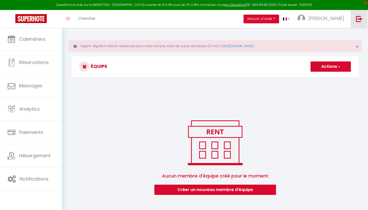
click at [359, 21] on img at bounding box center [359, 19] width 6 height 6
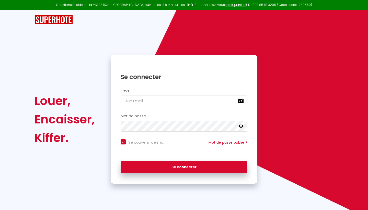
type input "h"
checkbox input "true"
type input "ho"
checkbox input "true"
type input "hos"
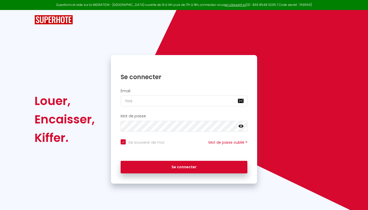
checkbox input "true"
type input "host"
checkbox input "true"
type input "hosts"
checkbox input "true"
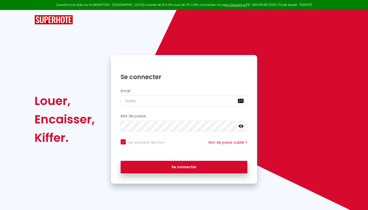
type input "hostsu"
checkbox input "true"
type input "hostsup"
checkbox input "true"
type input "hostsupp"
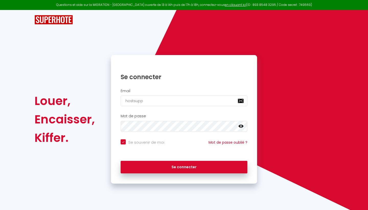
checkbox input "true"
type input "hostsuppo"
checkbox input "true"
type input "hostsuppor"
checkbox input "true"
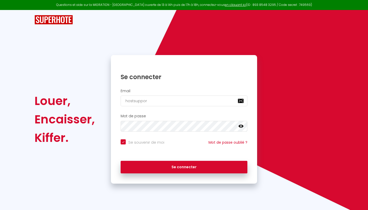
type input "hostsupport"
checkbox input "true"
type input "hostsupport+"
checkbox input "true"
type input "hostsupport+t"
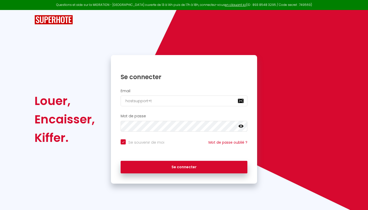
checkbox input "true"
type input "hostsupport+te"
checkbox input "true"
type input "hostsupport+tea"
checkbox input "true"
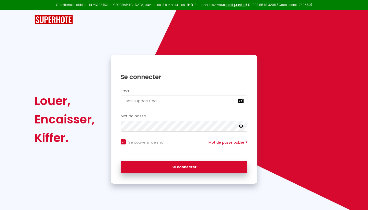
type input "hostsupport+team"
checkbox input "true"
type input "hostsupport+team@"
checkbox input "true"
type input "hostsupport+team@m"
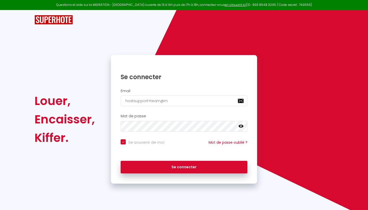
checkbox input "true"
type input "hostsupport+team@ma"
checkbox input "true"
type input "hostsupport+team@maj"
checkbox input "true"
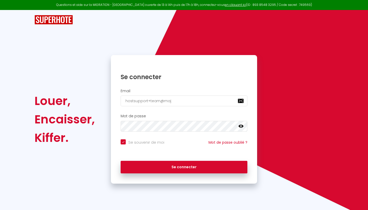
type input "hostsupport+team@maje"
checkbox input "true"
type input "hostsupport+team@majes"
checkbox input "true"
type input "hostsupport+team@majest"
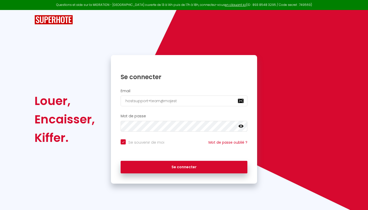
checkbox input "true"
type input "hostsupport+team@majesti"
checkbox input "true"
type input "hostsupport+team@majestip"
checkbox input "true"
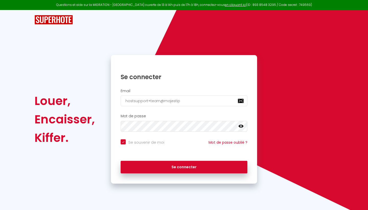
type input "hostsupport+team@majestipa"
checkbox input "true"
type input "hostsupport+team@majestipar"
checkbox input "true"
type input "hostsupport+team@majestipari"
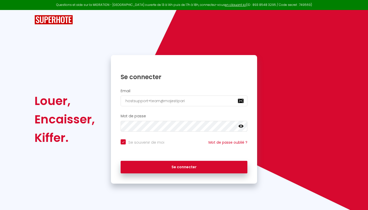
checkbox input "true"
type input "hostsupport+team@majestiparis"
checkbox input "true"
type input "hostsupport+team@majestiparis."
checkbox input "true"
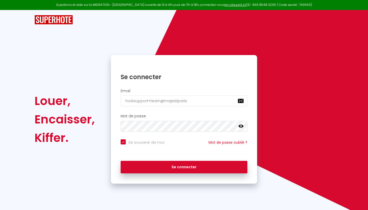
type input "hostsupport+team@majestiparis.c"
checkbox input "true"
type input "[EMAIL_ADDRESS][DOMAIN_NAME]"
checkbox input "true"
type input "[EMAIL_ADDRESS][DOMAIN_NAME]"
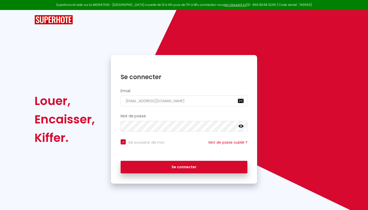
checkbox input "true"
type input "[EMAIL_ADDRESS][DOMAIN_NAME]"
click at [239, 127] on icon at bounding box center [241, 126] width 5 height 5
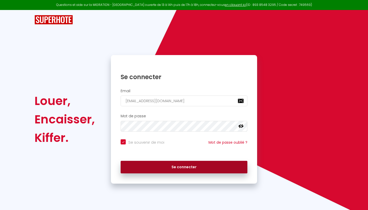
click at [177, 165] on button "Se connecter" at bounding box center [184, 167] width 127 height 13
checkbox input "true"
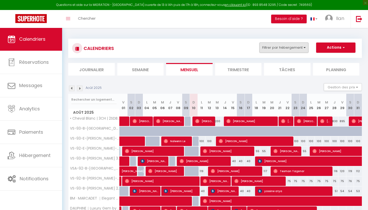
click at [278, 50] on button "Filtrer par hébergement" at bounding box center [284, 47] width 49 height 10
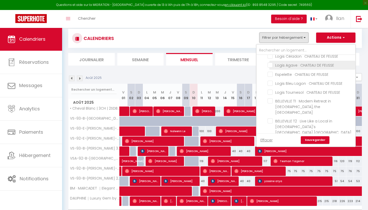
scroll to position [325, 0]
click at [302, 50] on span "[PERSON_NAME][GEOGRAPHIC_DATA] 10 [PERSON_NAME] [GEOGRAPHIC_DATA], [GEOGRAPHIC_…" at bounding box center [311, 42] width 71 height 16
click at [302, 39] on input "[PERSON_NAME][GEOGRAPHIC_DATA] 10 [PERSON_NAME] [GEOGRAPHIC_DATA], [GEOGRAPHIC_…" at bounding box center [311, 36] width 86 height 5
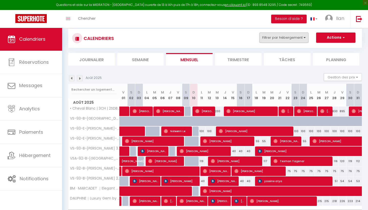
click at [292, 34] on button "Filtrer par hébergement" at bounding box center [284, 37] width 49 height 10
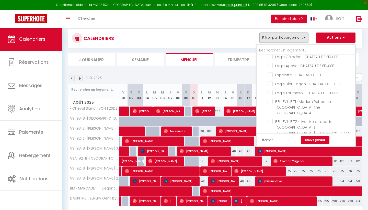
click at [312, 139] on link "Sauvegarder" at bounding box center [315, 140] width 29 height 8
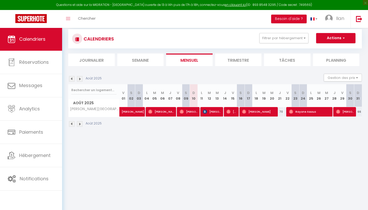
scroll to position [9, 0]
click at [143, 58] on li "Semaine" at bounding box center [140, 59] width 47 height 13
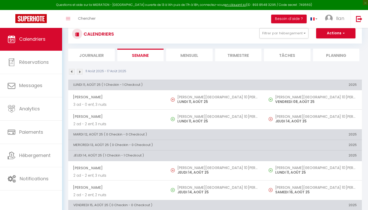
scroll to position [13, 0]
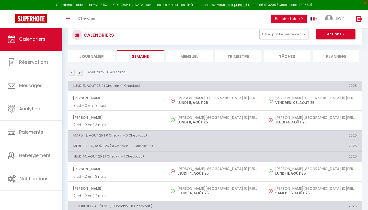
click at [192, 55] on li "Mensuel" at bounding box center [189, 56] width 47 height 13
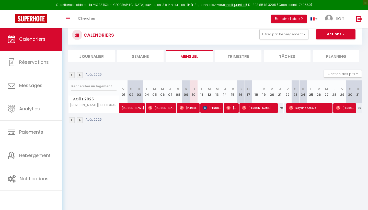
click at [231, 109] on img at bounding box center [229, 108] width 4 height 4
select select "OK"
select select "0"
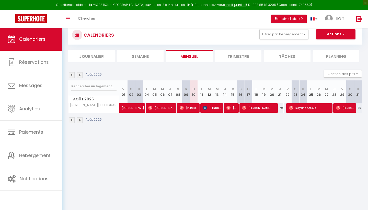
select select "1"
select select
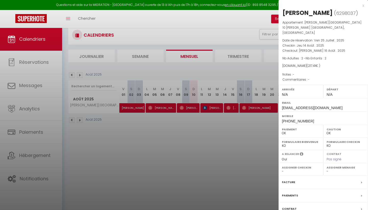
click at [187, 168] on div at bounding box center [184, 105] width 368 height 210
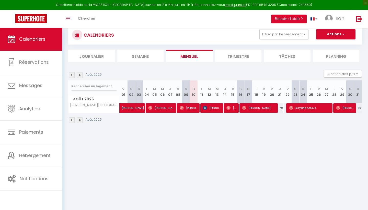
click at [250, 110] on span "[PERSON_NAME]" at bounding box center [259, 108] width 34 height 10
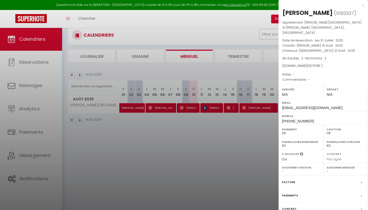
click at [235, 147] on div at bounding box center [184, 105] width 368 height 210
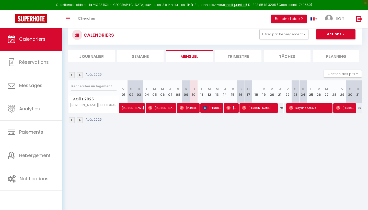
click at [293, 109] on img at bounding box center [291, 108] width 4 height 4
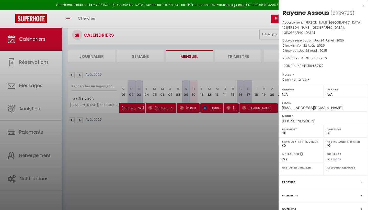
click at [231, 129] on div at bounding box center [184, 105] width 368 height 210
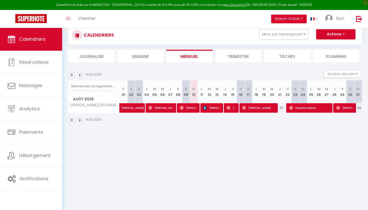
click at [79, 74] on img at bounding box center [80, 75] width 6 height 6
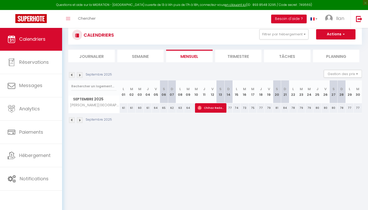
click at [206, 106] on span "Chihaz Redam" at bounding box center [211, 108] width 27 height 10
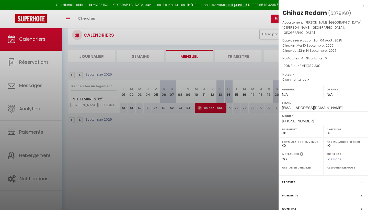
click at [165, 137] on div at bounding box center [184, 105] width 368 height 210
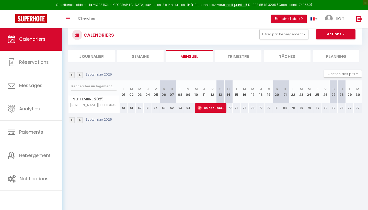
click at [70, 74] on img at bounding box center [72, 75] width 6 height 6
